Goal: Book appointment/travel/reservation

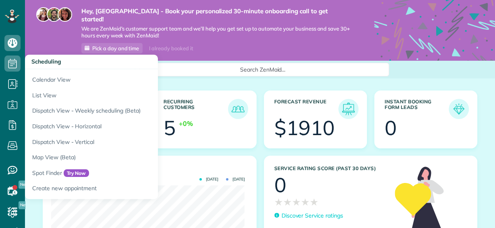
scroll to position [86, 193]
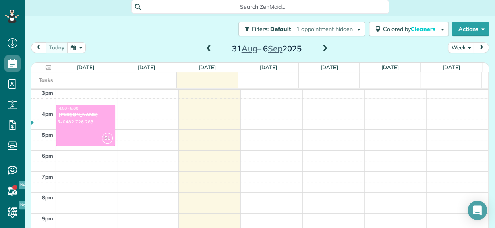
scroll to position [315, 0]
click at [187, 121] on div "12am 1am 2am 3am 4am 5am 6am 7am 8am 9am 10am 11am 12pm 1pm 2pm 3pm 4pm 5pm 6pm…" at bounding box center [259, 26] width 457 height 502
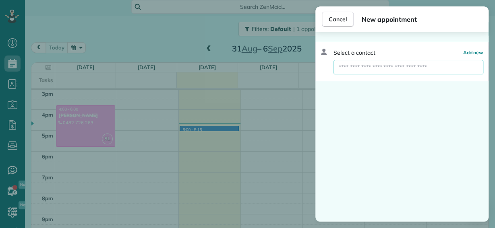
click at [356, 68] on input "text" at bounding box center [408, 67] width 150 height 14
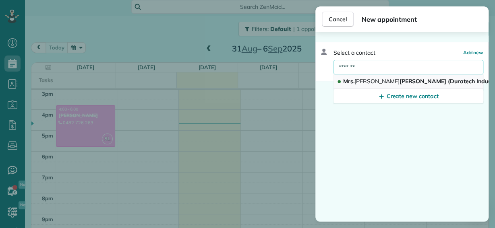
type input "*******"
click at [381, 76] on button "Mrs. Karrena Lukic (Duratech Industries)" at bounding box center [408, 82] width 150 height 14
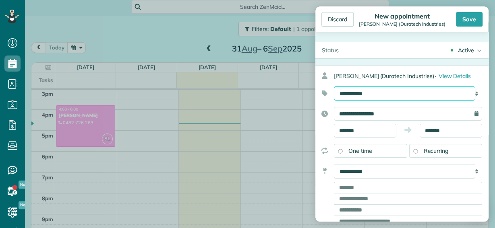
select select "******"
click option "**********" at bounding box center [0, 0] width 0 height 0
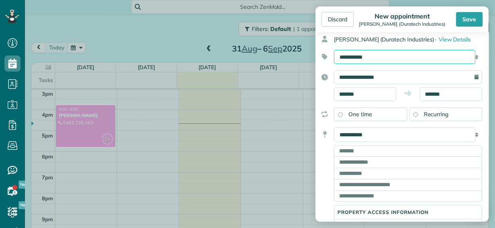
scroll to position [40, 0]
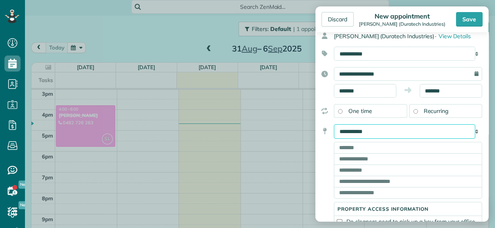
select select "*******"
click option "**********" at bounding box center [0, 0] width 0 height 0
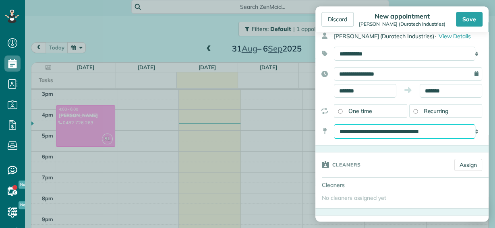
scroll to position [76, 0]
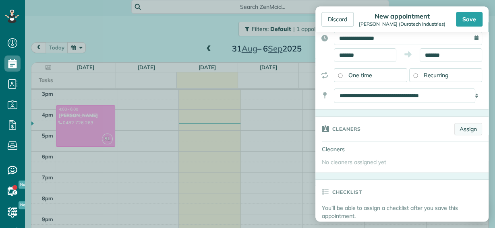
click at [459, 128] on link "Assign" at bounding box center [468, 129] width 28 height 12
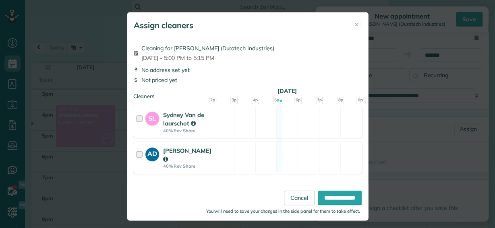
click at [136, 152] on div at bounding box center [140, 158] width 9 height 23
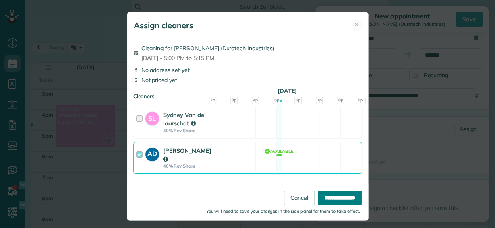
click at [328, 199] on input "**********" at bounding box center [340, 198] width 44 height 14
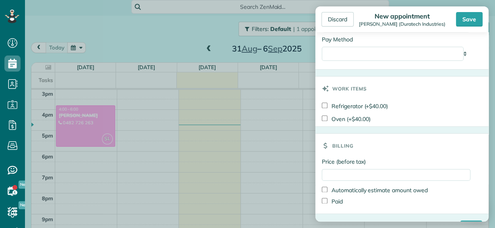
scroll to position [483, 0]
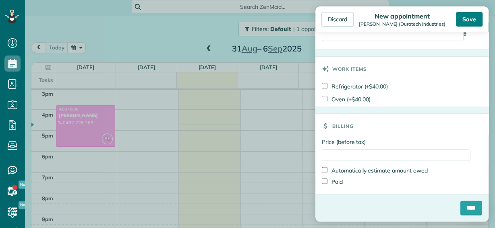
click at [472, 21] on div "Save" at bounding box center [469, 19] width 27 height 14
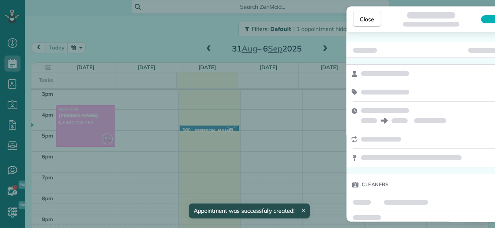
scroll to position [315, 0]
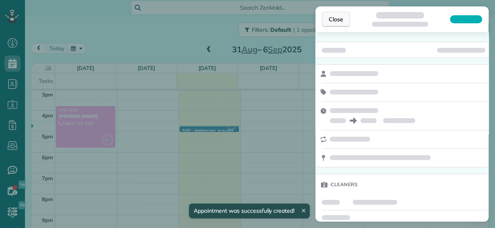
click at [341, 20] on span "Close" at bounding box center [336, 19] width 14 height 8
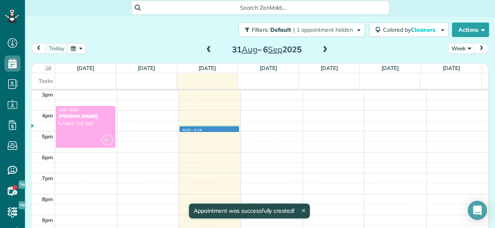
click at [203, 131] on td at bounding box center [271, 136] width 433 height 10
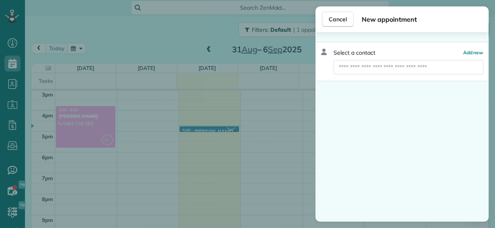
click at [211, 107] on div "Cancel New appointment Select a contact Add new" at bounding box center [247, 114] width 495 height 228
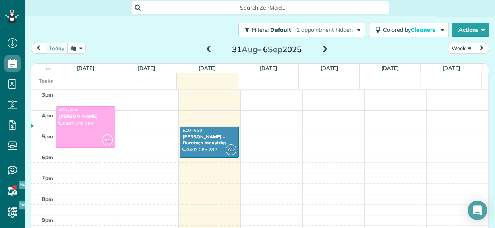
drag, startPoint x: 201, startPoint y: 122, endPoint x: 201, endPoint y: 146, distance: 24.2
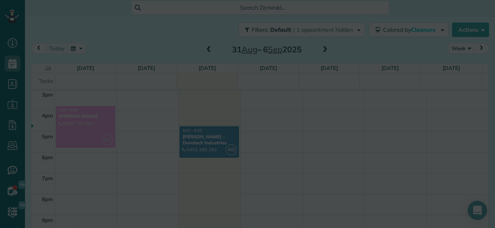
scroll to position [315, 0]
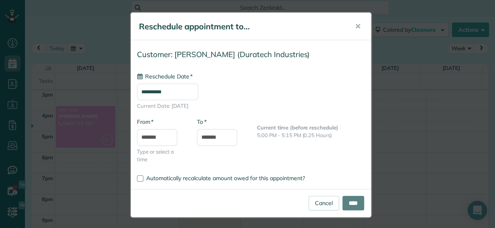
type input "**********"
click at [354, 205] on input "****" at bounding box center [353, 203] width 22 height 14
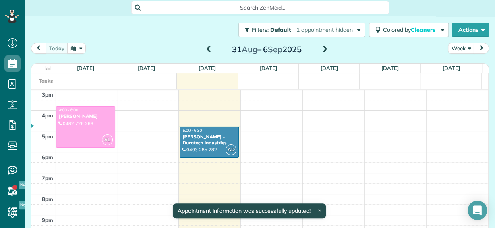
click at [207, 134] on div "[PERSON_NAME] - Duratech Industries" at bounding box center [209, 140] width 54 height 12
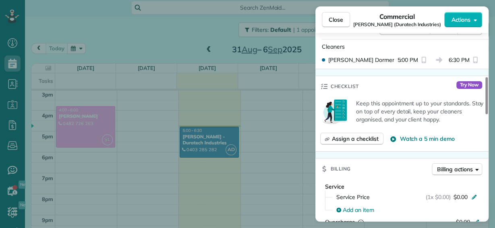
scroll to position [222, 0]
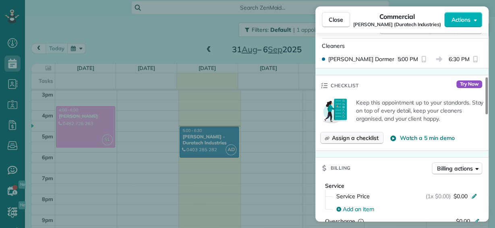
click at [339, 137] on span "Assign a checklist" at bounding box center [355, 138] width 46 height 8
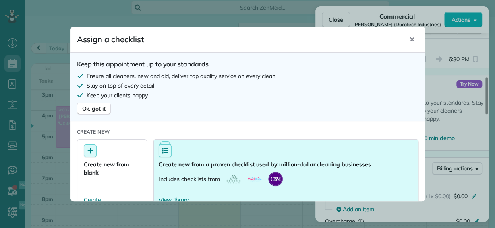
scroll to position [8, 0]
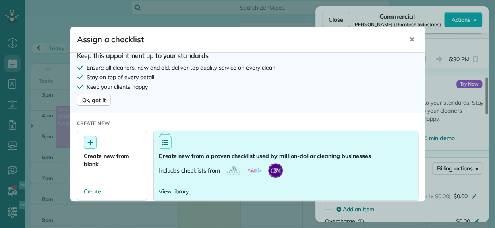
click at [182, 191] on span "View library" at bounding box center [174, 192] width 31 height 8
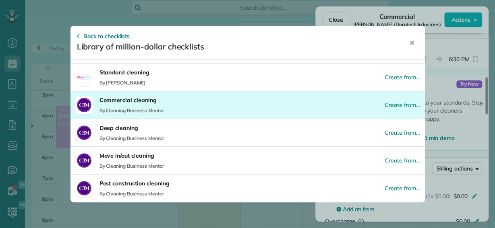
scroll to position [125, 0]
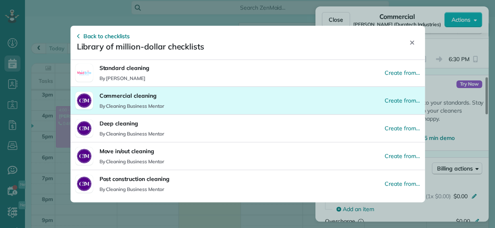
click at [145, 97] on p "Commercial cleaning" at bounding box center [131, 96] width 65 height 8
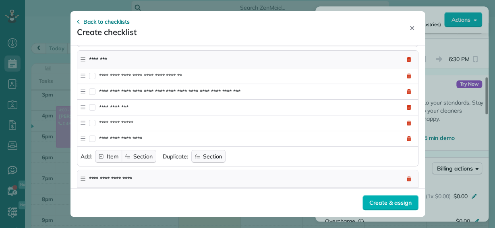
scroll to position [251, 0]
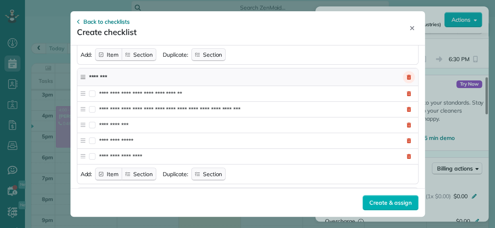
click at [406, 75] on icon at bounding box center [408, 77] width 5 height 5
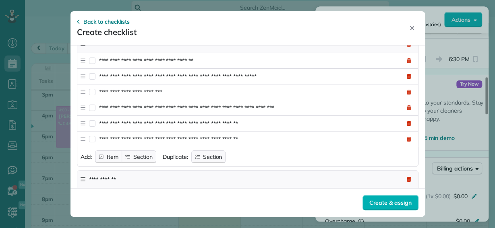
scroll to position [451, 0]
click at [404, 101] on button "Remove item" at bounding box center [409, 107] width 12 height 12
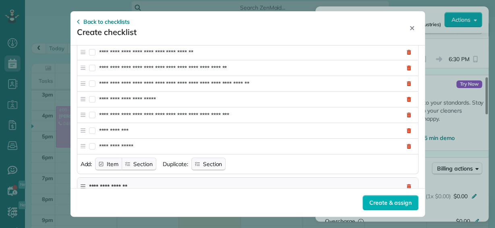
scroll to position [585, 0]
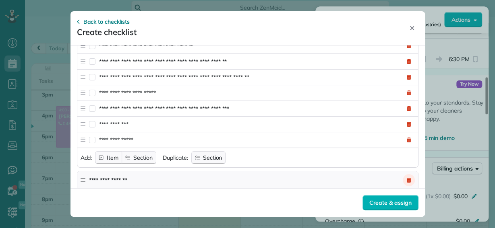
click at [403, 174] on button "Remove section" at bounding box center [409, 180] width 12 height 12
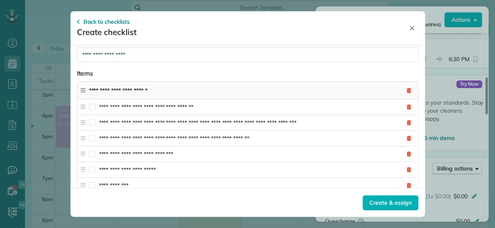
scroll to position [102, 0]
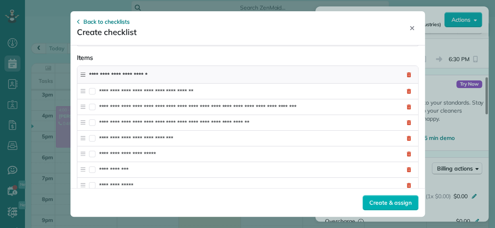
click at [99, 73] on input "**********" at bounding box center [243, 75] width 308 height 14
click at [166, 74] on input "**********" at bounding box center [243, 75] width 308 height 14
type input "*"
click at [179, 75] on input "**********" at bounding box center [243, 75] width 308 height 14
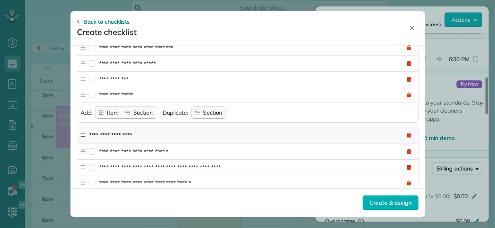
scroll to position [218, 0]
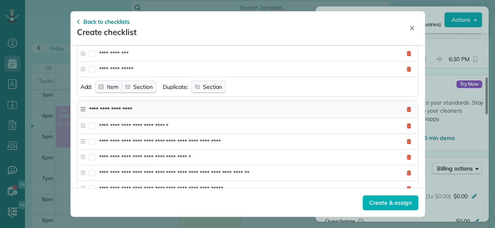
type input "**********"
click at [148, 104] on input "**********" at bounding box center [243, 109] width 308 height 14
click at [112, 107] on input "**********" at bounding box center [243, 109] width 308 height 14
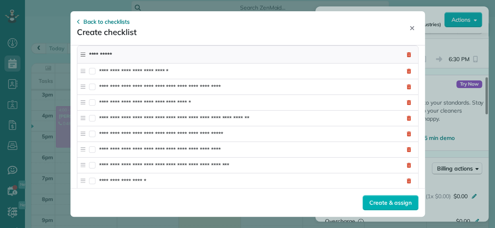
scroll to position [275, 0]
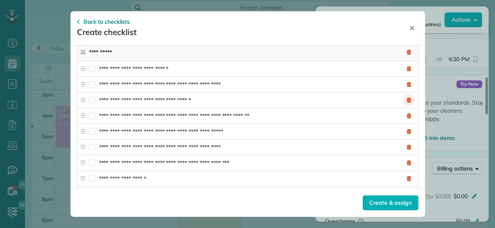
click at [406, 98] on icon at bounding box center [408, 100] width 4 height 5
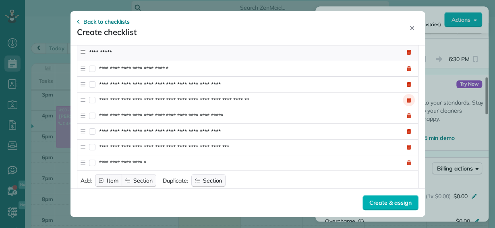
click at [406, 98] on icon at bounding box center [408, 100] width 5 height 5
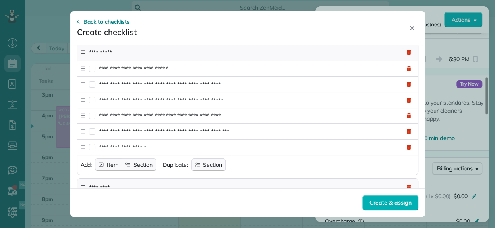
scroll to position [256, 0]
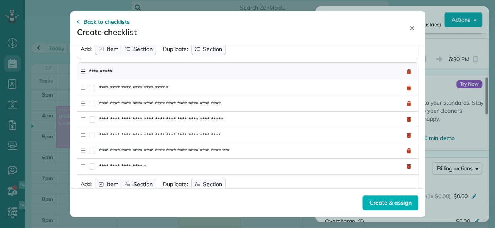
click at [126, 69] on input "**********" at bounding box center [243, 71] width 308 height 14
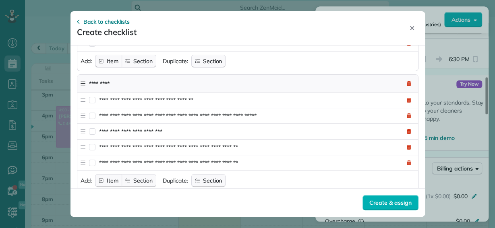
scroll to position [379, 0]
type input "**********"
click at [121, 81] on input "*********" at bounding box center [243, 84] width 308 height 14
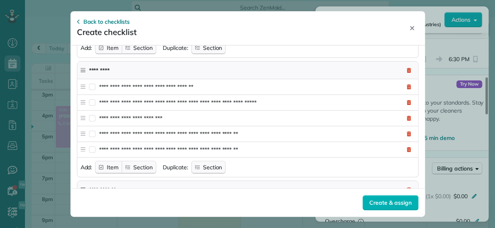
scroll to position [393, 0]
click at [404, 112] on button "Remove item" at bounding box center [409, 118] width 12 height 12
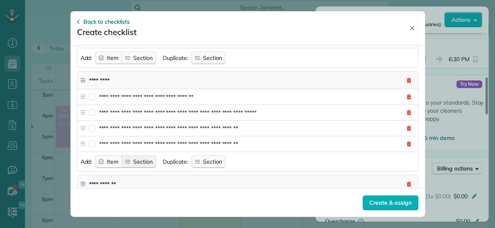
scroll to position [354, 0]
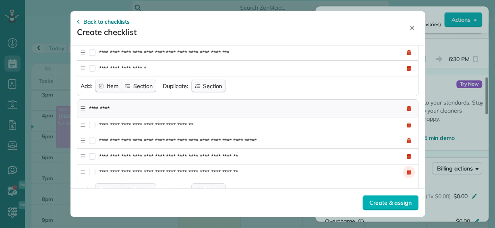
click at [406, 170] on icon at bounding box center [408, 172] width 5 height 5
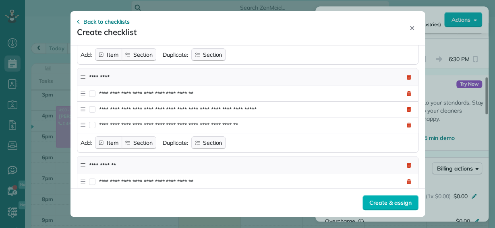
scroll to position [428, 0]
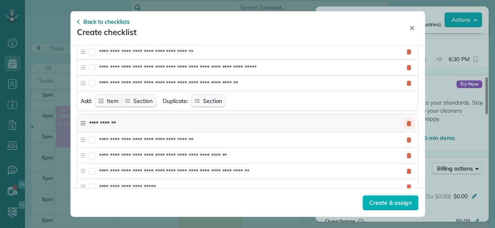
click at [406, 121] on icon at bounding box center [408, 123] width 4 height 5
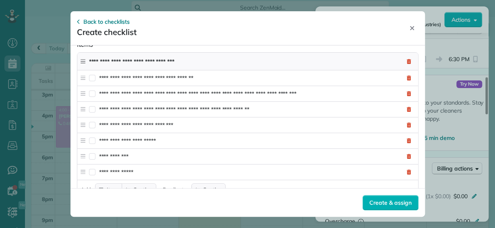
scroll to position [0, 0]
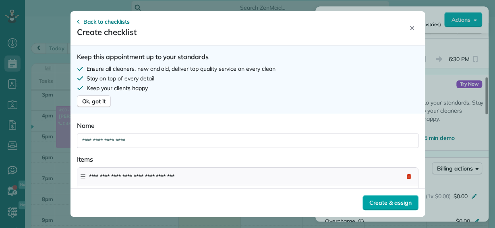
click at [386, 202] on span "Create & assign" at bounding box center [390, 203] width 42 height 8
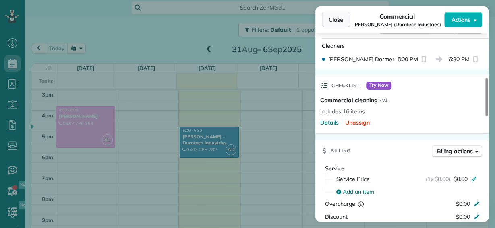
click at [335, 20] on span "Close" at bounding box center [336, 20] width 14 height 8
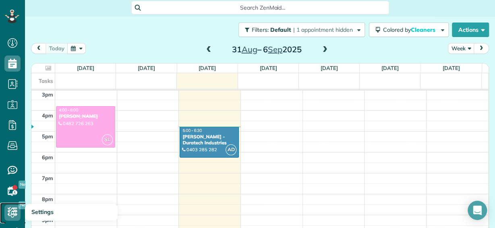
click at [9, 210] on icon at bounding box center [12, 213] width 16 height 16
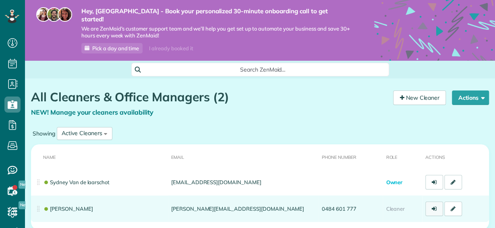
scroll to position [48, 0]
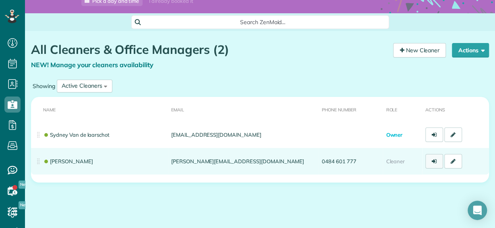
click at [432, 159] on icon at bounding box center [434, 162] width 5 height 6
click at [451, 159] on icon at bounding box center [453, 162] width 5 height 6
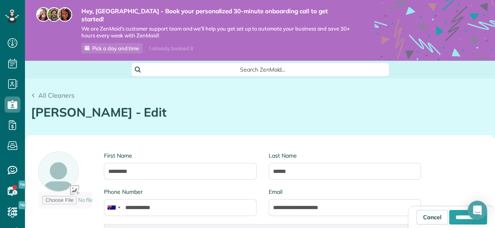
scroll to position [194, 0]
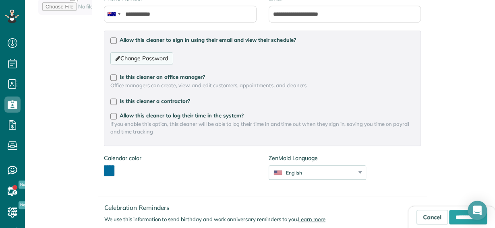
click at [124, 52] on link "Change Password" at bounding box center [141, 58] width 62 height 12
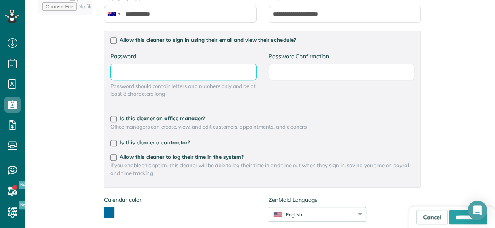
click at [0, 0] on input "Password" at bounding box center [0, 0] width 0 height 0
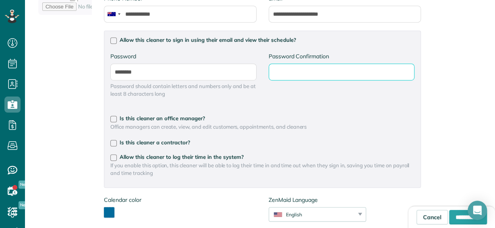
click at [0, 0] on input "Password Confirmation" at bounding box center [0, 0] width 0 height 0
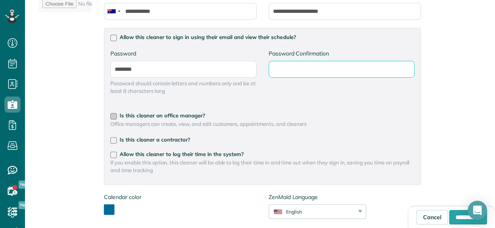
scroll to position [196, 0]
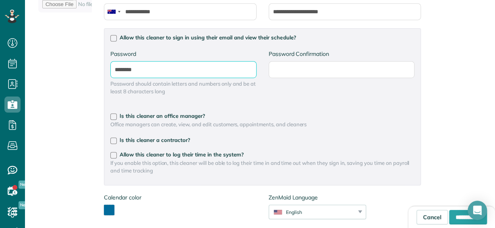
click at [0, 0] on input "********" at bounding box center [0, 0] width 0 height 0
type input "*"
type input "********"
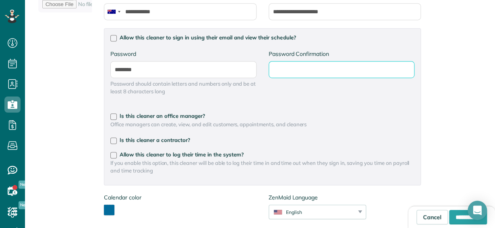
click at [0, 0] on input "Password Confirmation" at bounding box center [0, 0] width 0 height 0
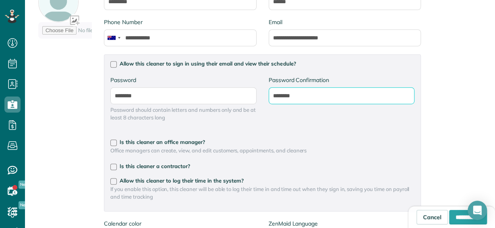
scroll to position [68, 0]
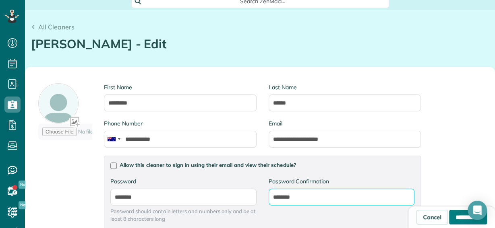
type input "********"
click at [449, 215] on input "**********" at bounding box center [468, 217] width 38 height 14
type input "**********"
type input "********"
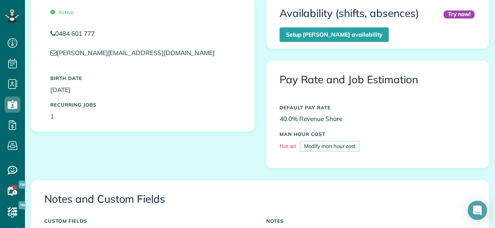
scroll to position [147, 0]
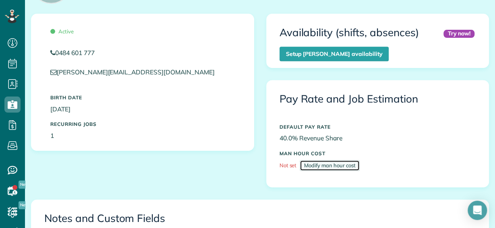
click at [317, 160] on link "Modify man hour cost" at bounding box center [330, 165] width 60 height 11
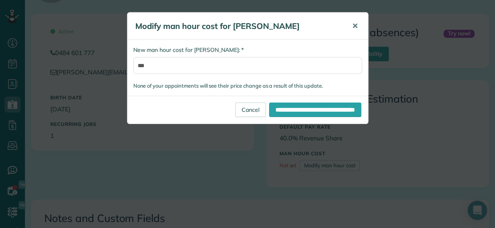
click at [357, 25] on span "✕" at bounding box center [355, 25] width 6 height 9
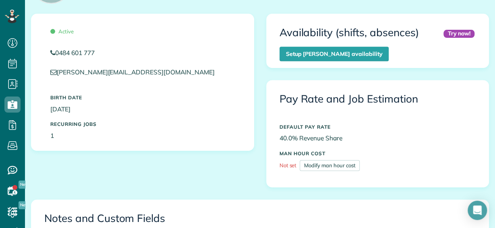
click at [298, 134] on p "40.0% Revenue Share" at bounding box center [378, 138] width 197 height 9
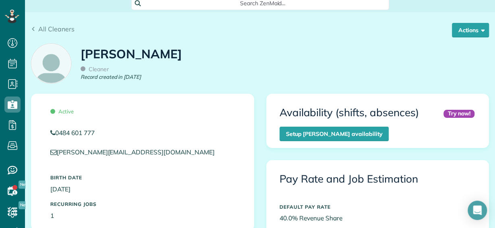
scroll to position [0, 0]
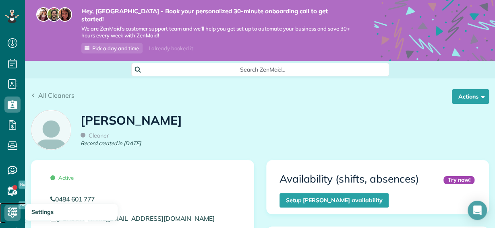
click at [11, 215] on icon at bounding box center [12, 213] width 16 height 16
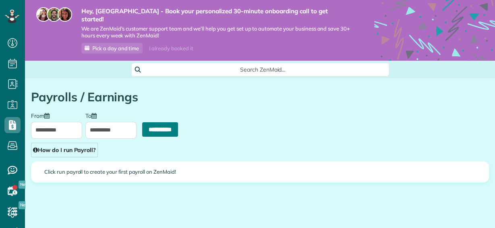
click at [162, 122] on input "**********" at bounding box center [160, 129] width 36 height 14
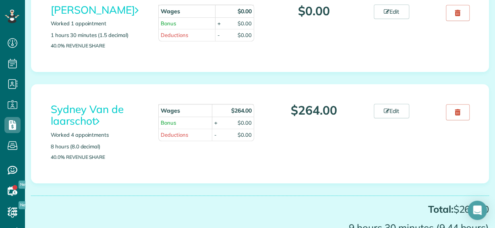
scroll to position [180, 0]
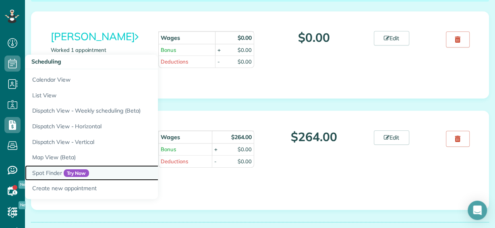
click at [54, 172] on link "Spot Finder Try Now" at bounding box center [125, 174] width 201 height 16
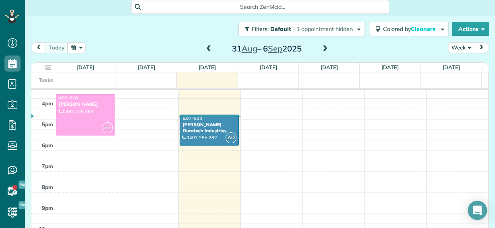
scroll to position [330, 0]
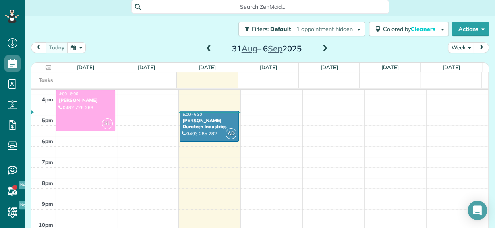
click at [196, 120] on div "[PERSON_NAME] - Duratech Industries" at bounding box center [209, 124] width 54 height 12
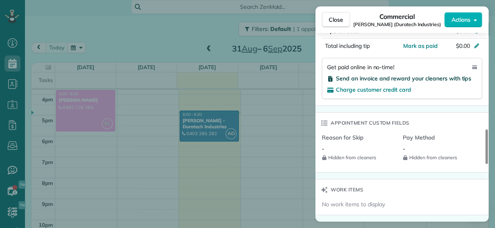
scroll to position [520, 0]
click at [373, 78] on span "Send an invoice and reward your cleaners with tips" at bounding box center [403, 78] width 135 height 7
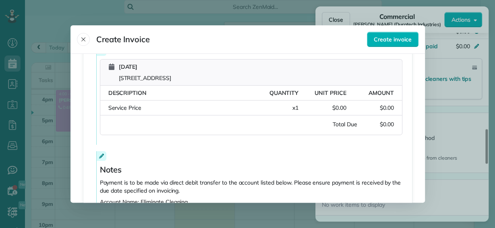
scroll to position [146, 0]
click at [79, 42] on button "Close" at bounding box center [83, 39] width 13 height 13
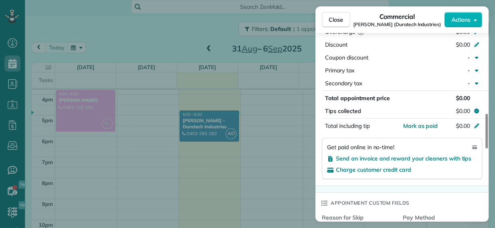
scroll to position [355, 0]
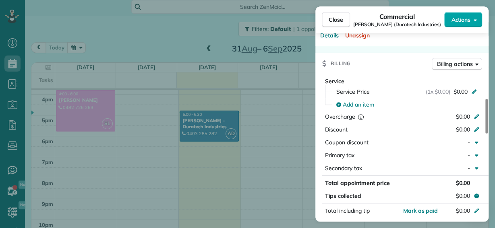
click at [457, 21] on span "Actions" at bounding box center [460, 20] width 19 height 8
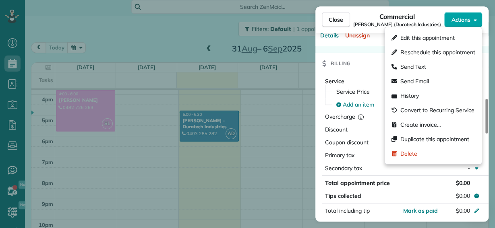
click at [470, 20] on button "Actions" at bounding box center [463, 19] width 38 height 15
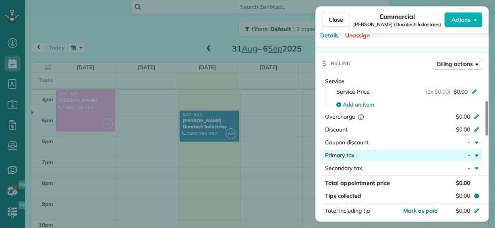
scroll to position [366, 0]
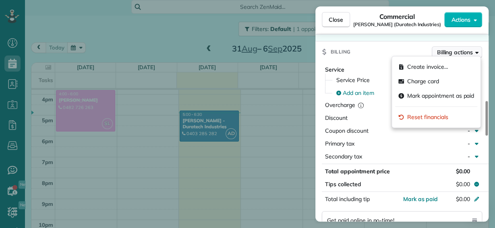
click at [464, 50] on span "Billing actions" at bounding box center [455, 52] width 36 height 8
click at [407, 44] on div "Billing Billing actions" at bounding box center [401, 51] width 173 height 21
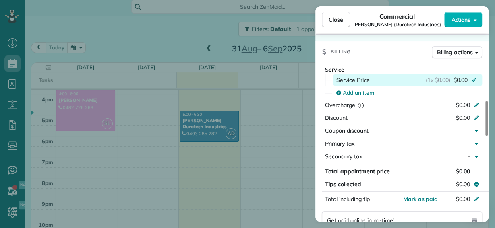
click at [465, 78] on span "$0.00" at bounding box center [460, 80] width 14 height 8
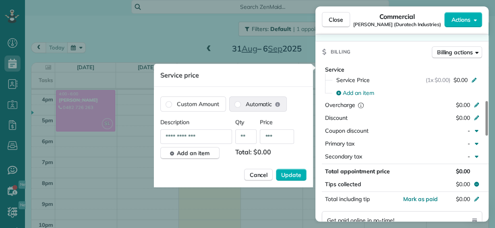
click at [256, 108] on span "Automatic" at bounding box center [259, 104] width 27 height 8
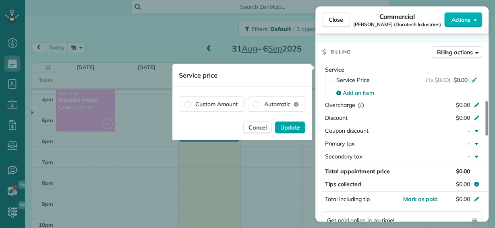
click at [288, 128] on span "Update" at bounding box center [290, 128] width 20 height 8
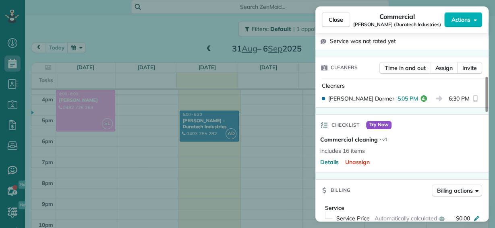
scroll to position [228, 0]
click at [425, 99] on icon "reset" at bounding box center [423, 98] width 6 height 6
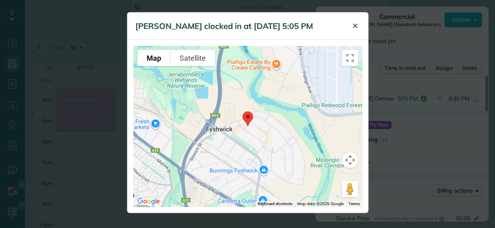
click at [355, 25] on span "✕" at bounding box center [355, 25] width 6 height 9
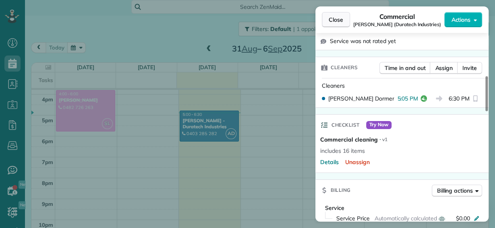
click at [333, 23] on span "Close" at bounding box center [336, 20] width 14 height 8
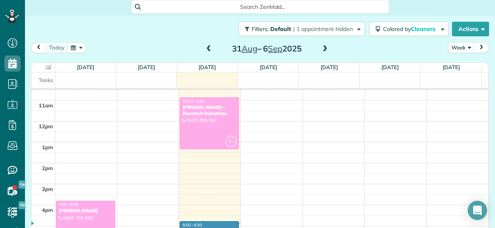
scroll to position [219, 0]
click at [197, 110] on div at bounding box center [209, 124] width 58 height 51
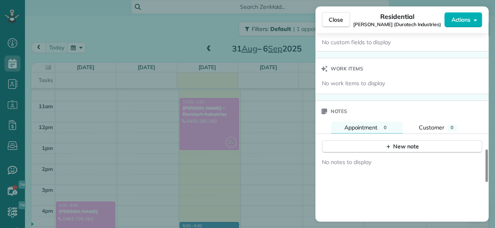
scroll to position [755, 0]
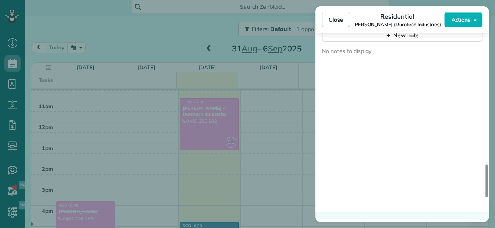
click at [329, 20] on span "Close" at bounding box center [336, 20] width 14 height 8
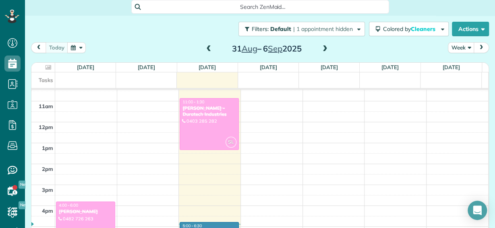
click at [321, 46] on span at bounding box center [325, 49] width 9 height 7
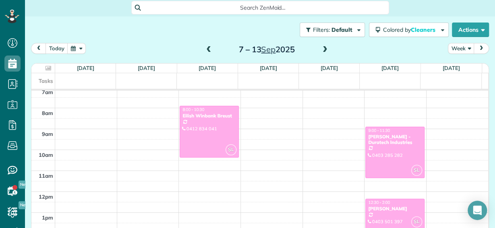
scroll to position [149, 0]
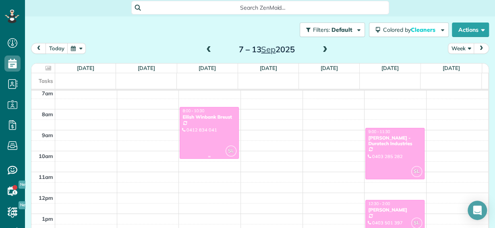
click at [201, 114] on div "Eilish Winbank Breust" at bounding box center [209, 117] width 54 height 6
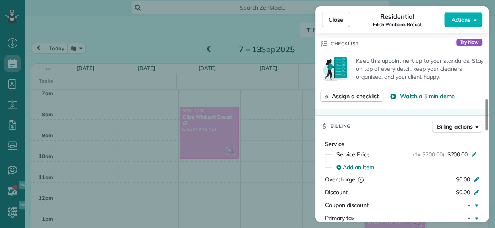
scroll to position [431, 0]
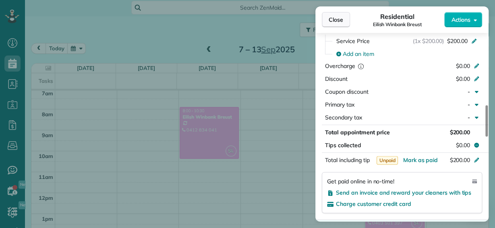
click at [332, 22] on span "Close" at bounding box center [336, 20] width 14 height 8
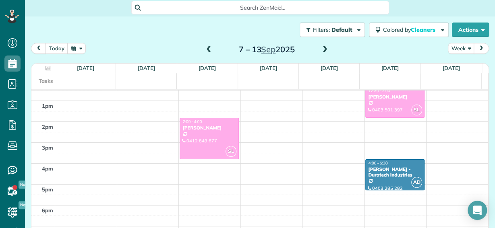
scroll to position [261, 0]
click at [197, 124] on div at bounding box center [209, 139] width 58 height 41
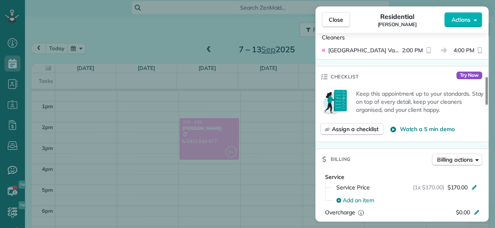
scroll to position [313, 0]
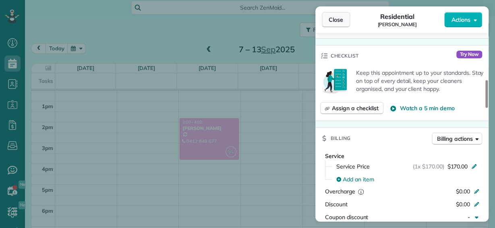
click at [334, 23] on span "Close" at bounding box center [336, 20] width 14 height 8
